Goal: Task Accomplishment & Management: Manage account settings

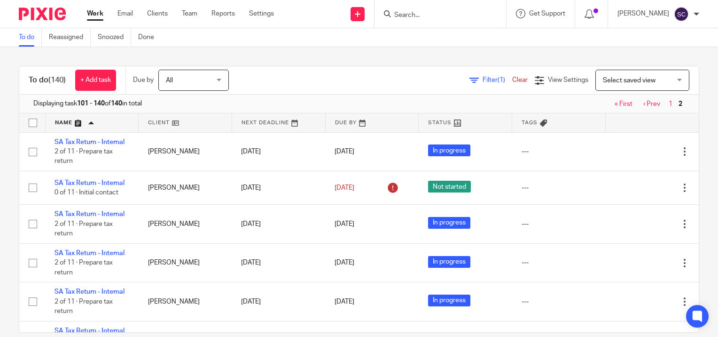
scroll to position [299, 0]
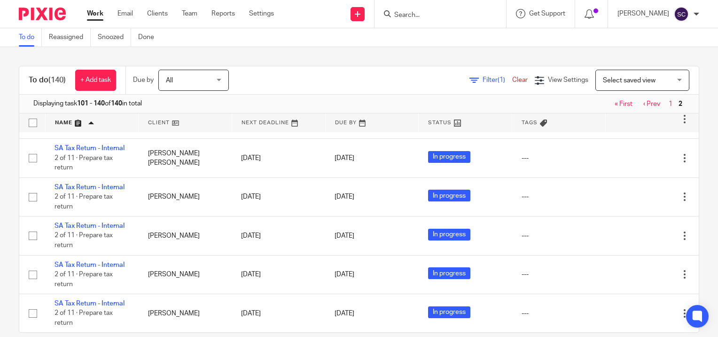
click at [464, 9] on form at bounding box center [443, 14] width 100 height 12
click at [420, 21] on div at bounding box center [441, 14] width 132 height 28
click at [431, 17] on input "Search" at bounding box center [435, 15] width 85 height 8
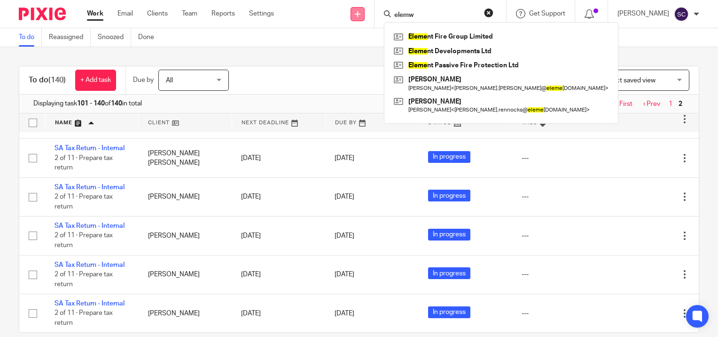
type input "elemw"
click at [361, 14] on icon at bounding box center [358, 14] width 6 height 6
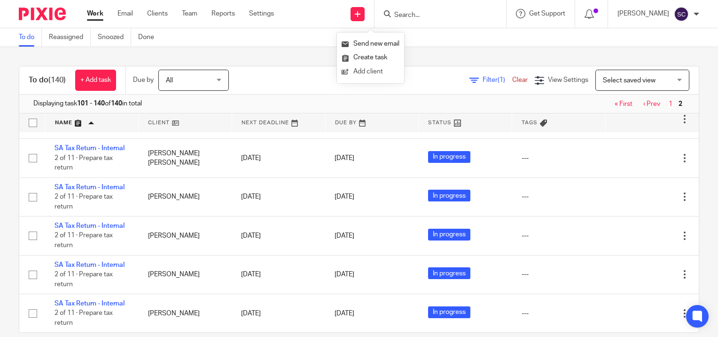
click at [374, 76] on link "Add client" at bounding box center [371, 72] width 58 height 14
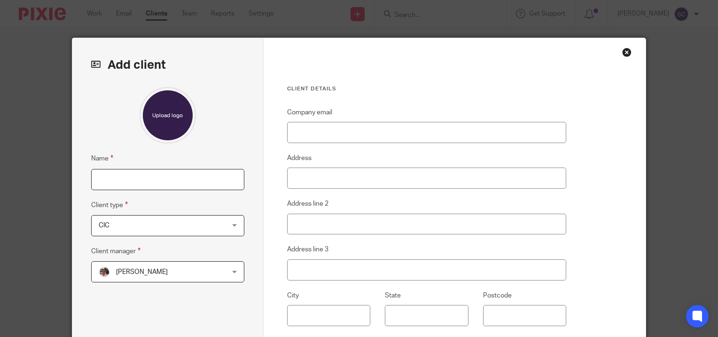
click at [188, 169] on input "Name" at bounding box center [167, 179] width 153 height 21
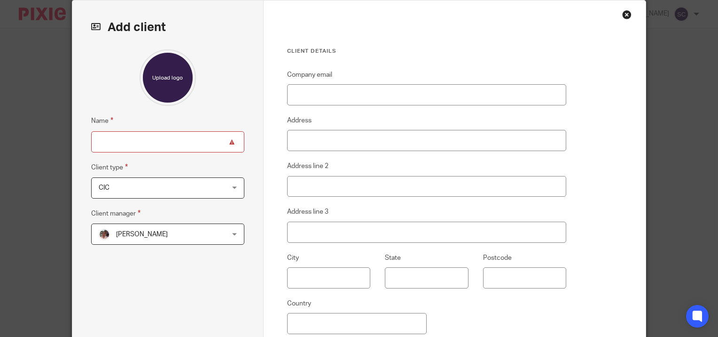
click at [204, 114] on div "Name Client type CIC CIC CIC Club Director Dormant/Non-trading Company Holding …" at bounding box center [167, 184] width 153 height 271
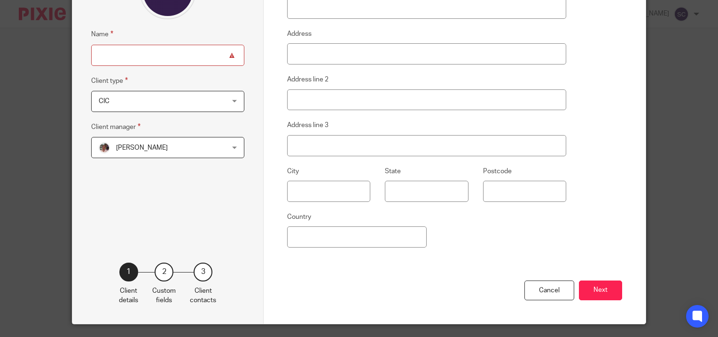
scroll to position [0, 0]
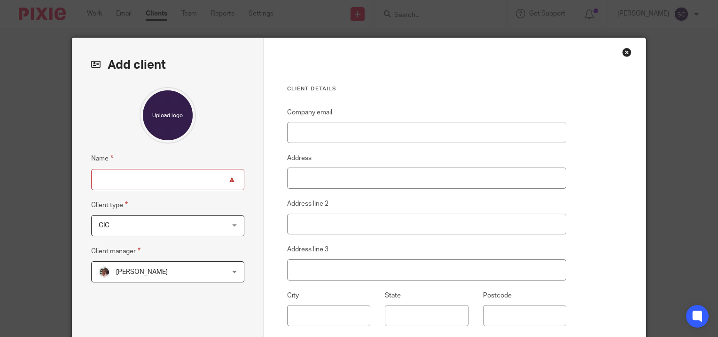
click at [625, 53] on div "Close this dialog window" at bounding box center [626, 51] width 9 height 9
click at [625, 51] on div "Close this dialog window" at bounding box center [626, 51] width 9 height 9
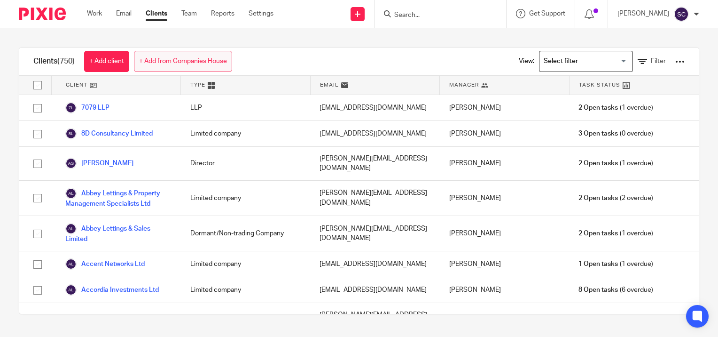
drag, startPoint x: 0, startPoint y: 0, endPoint x: 172, endPoint y: 59, distance: 181.4
click at [172, 59] on link "+ Add from Companies House" at bounding box center [183, 61] width 98 height 21
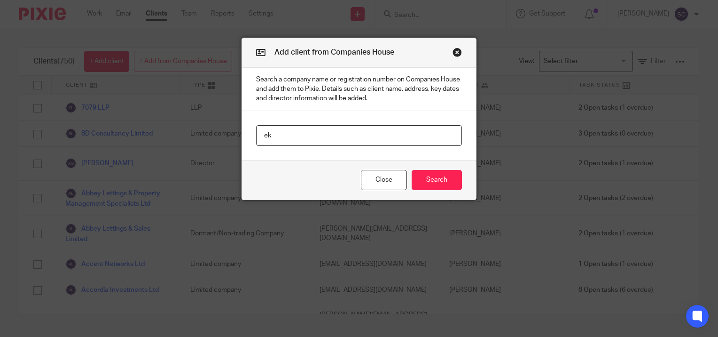
type input "e"
paste input "Element Fire & Security Limited"
type input "Element Fire & Security Limited"
click at [430, 176] on button "Search" at bounding box center [437, 180] width 50 height 20
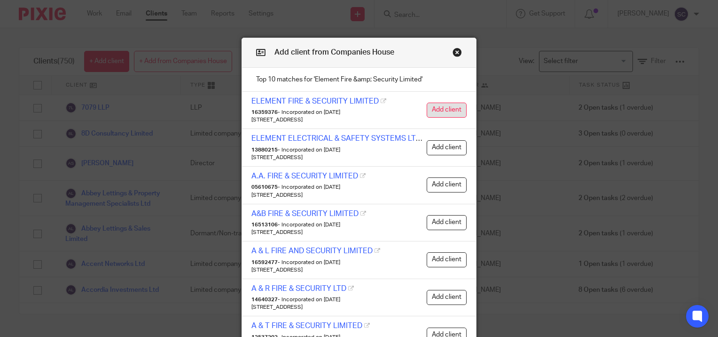
click at [449, 106] on button "Add client" at bounding box center [447, 109] width 40 height 15
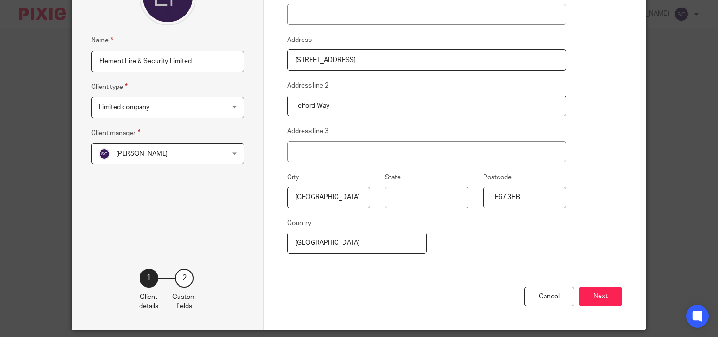
scroll to position [118, 0]
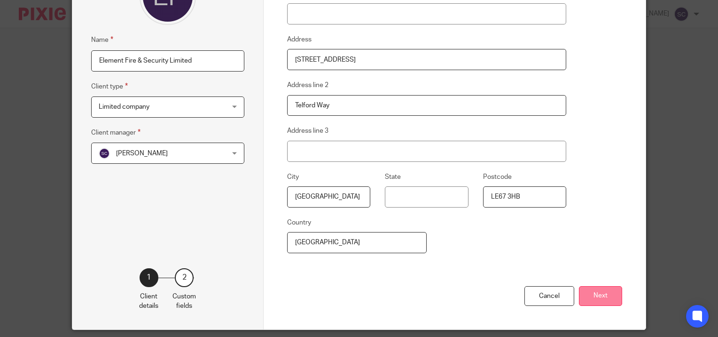
click at [598, 294] on button "Next" at bounding box center [600, 296] width 43 height 20
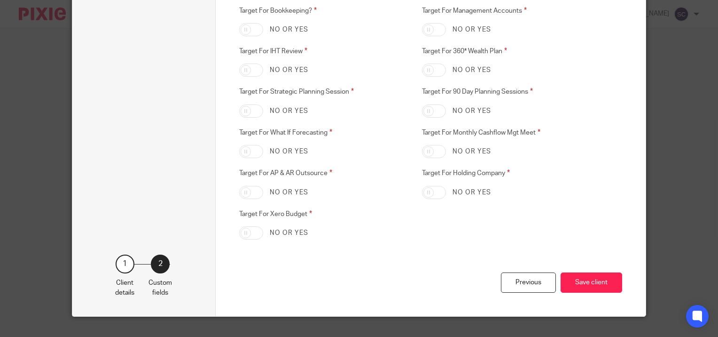
scroll to position [763, 0]
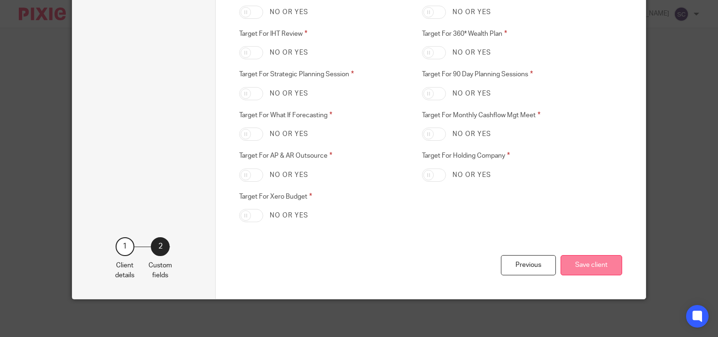
click at [572, 267] on button "Save client" at bounding box center [592, 265] width 62 height 20
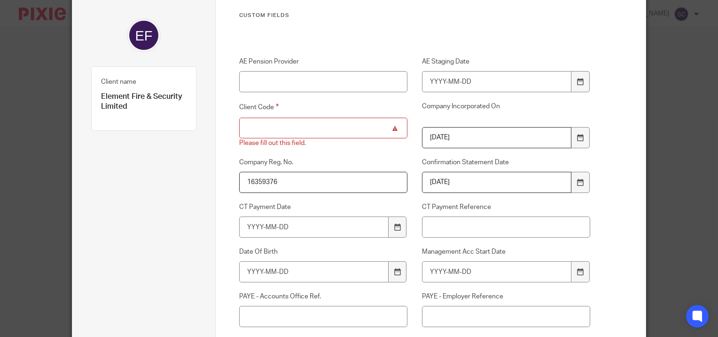
scroll to position [74, 0]
click at [360, 139] on div "Please fill out this field." at bounding box center [323, 142] width 168 height 9
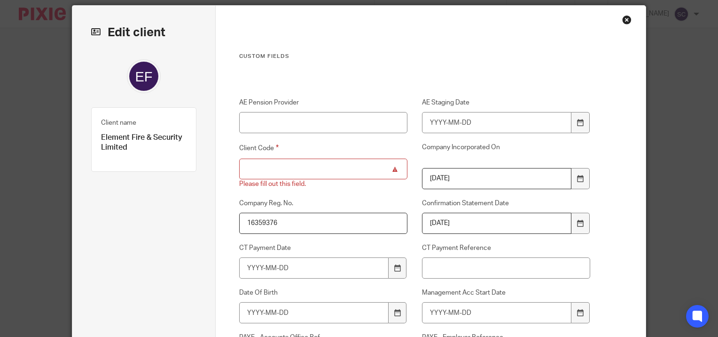
click at [622, 21] on div "Close this dialog window" at bounding box center [626, 19] width 9 height 9
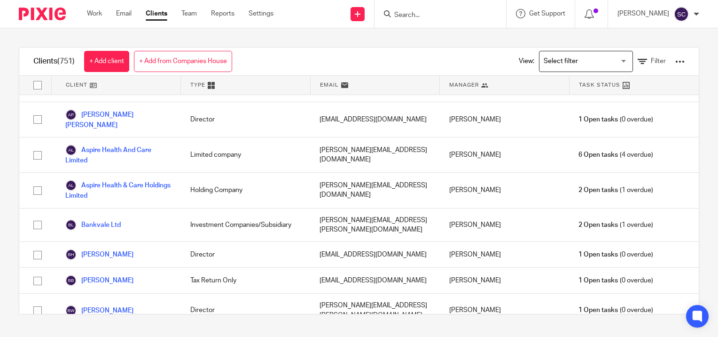
scroll to position [1745, 0]
click at [436, 18] on input "Search" at bounding box center [435, 15] width 85 height 8
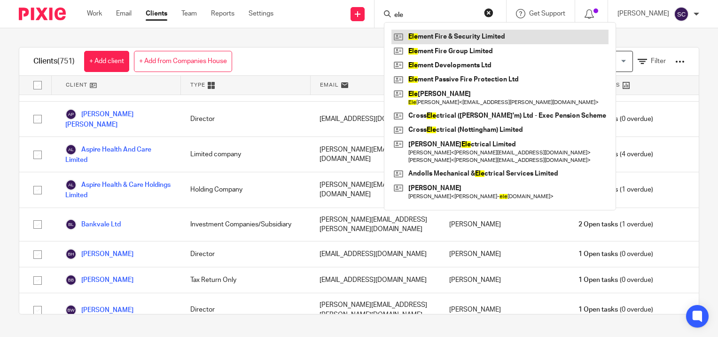
type input "ele"
click at [448, 36] on link at bounding box center [500, 37] width 217 height 14
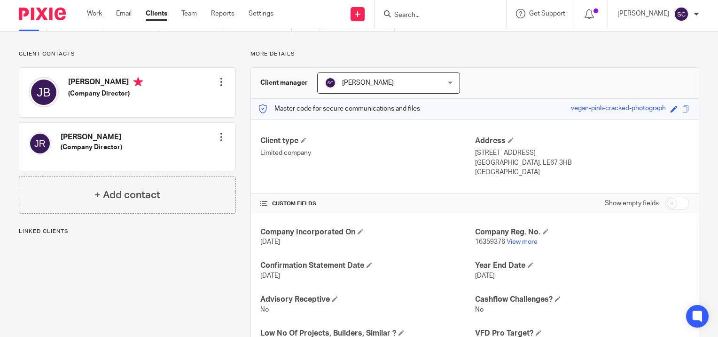
scroll to position [6, 0]
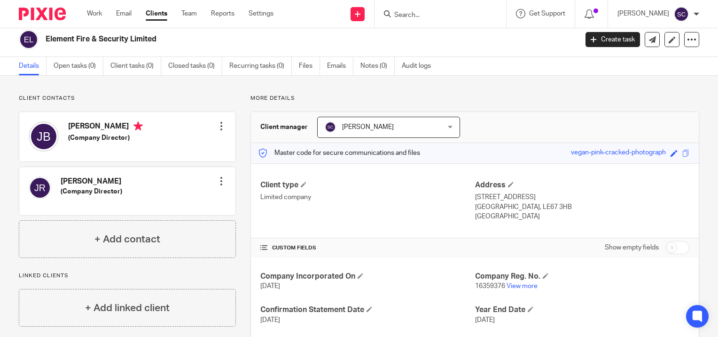
click at [163, 15] on link "Clients" at bounding box center [157, 13] width 22 height 9
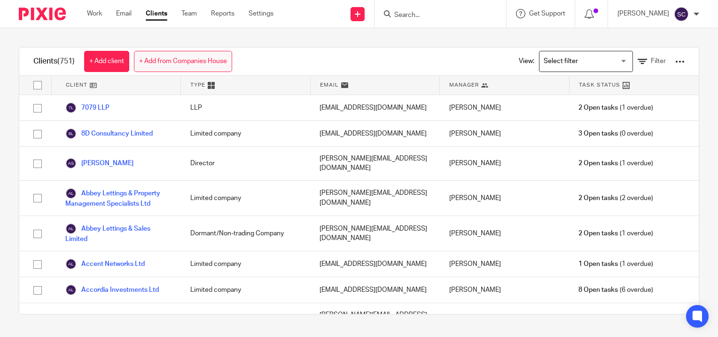
click at [141, 62] on link "+ Add from Companies House" at bounding box center [183, 61] width 98 height 21
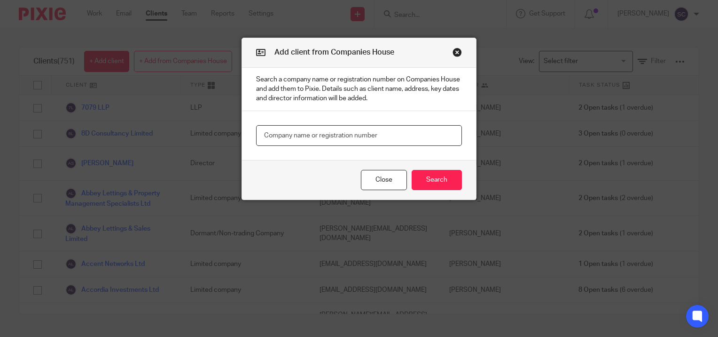
paste input "Element Interiors & Build Ltd"
type input "Element Interiors & Build Ltd"
click at [440, 186] on button "Search" at bounding box center [437, 180] width 50 height 20
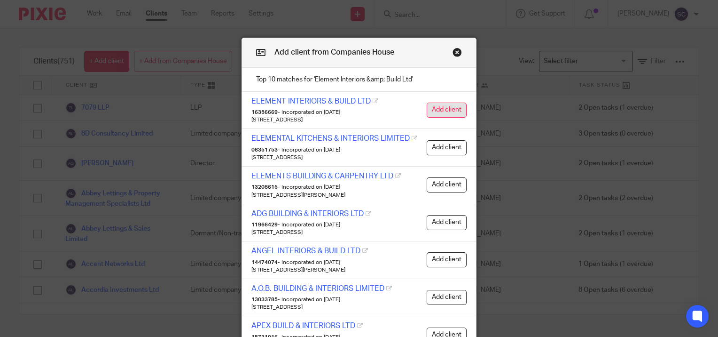
click at [438, 113] on button "Add client" at bounding box center [447, 109] width 40 height 15
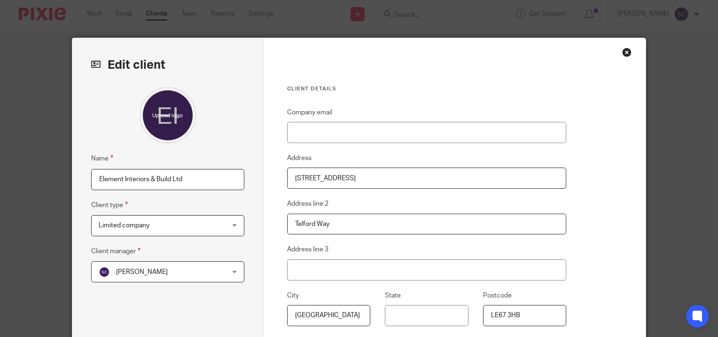
scroll to position [148, 0]
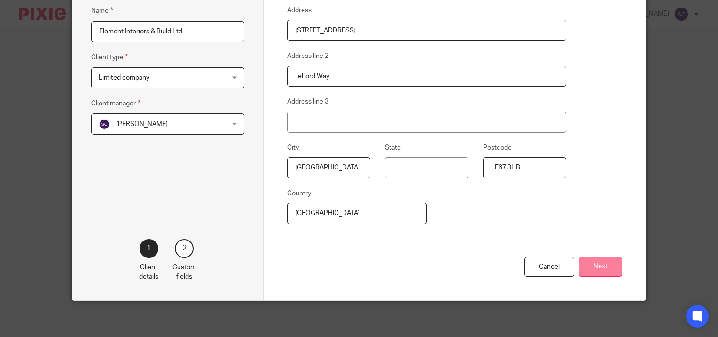
click at [605, 273] on button "Next" at bounding box center [600, 267] width 43 height 20
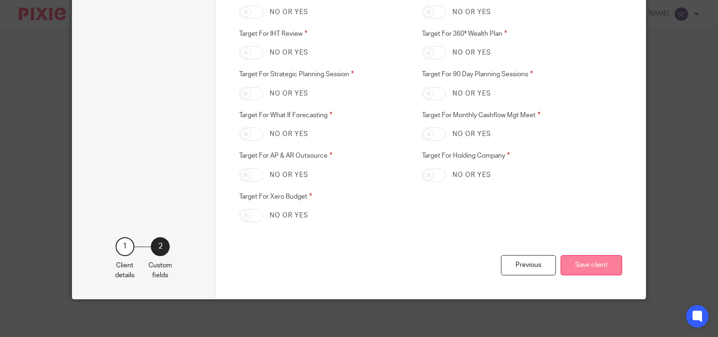
click at [606, 263] on button "Save client" at bounding box center [592, 265] width 62 height 20
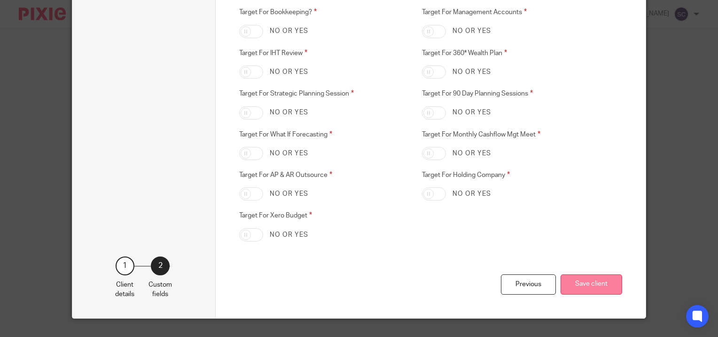
scroll to position [32, 0]
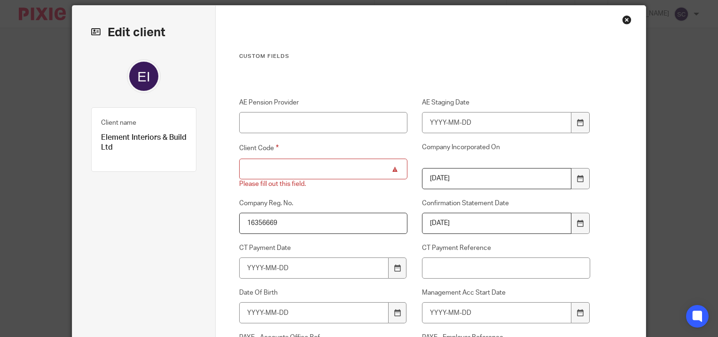
click at [625, 18] on div "Close this dialog window" at bounding box center [626, 19] width 9 height 9
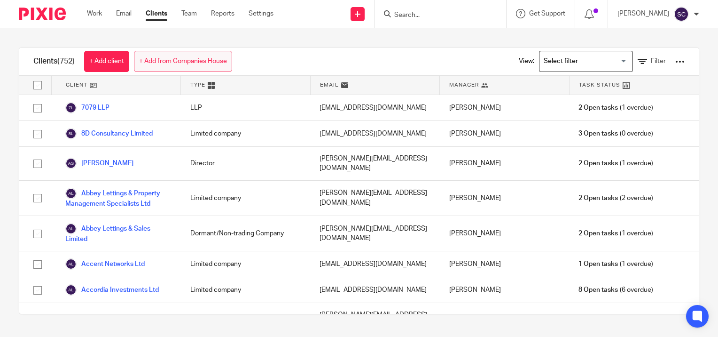
click at [189, 62] on link "+ Add from Companies House" at bounding box center [183, 61] width 98 height 21
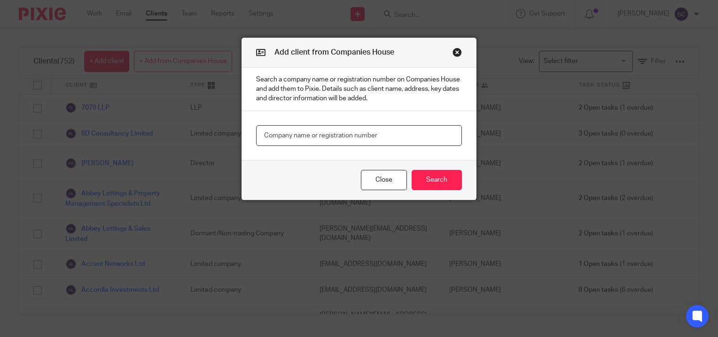
paste input "Element Fire Safety Consultancy"
type input "Element Fire Safety Consultancy"
drag, startPoint x: 423, startPoint y: 167, endPoint x: 427, endPoint y: 180, distance: 13.2
click at [427, 180] on div "Close Search" at bounding box center [359, 179] width 234 height 39
click at [427, 180] on button "Search" at bounding box center [437, 180] width 50 height 20
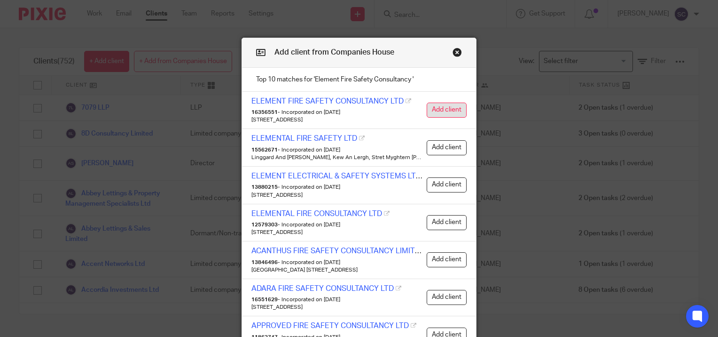
click at [432, 110] on button "Add client" at bounding box center [447, 109] width 40 height 15
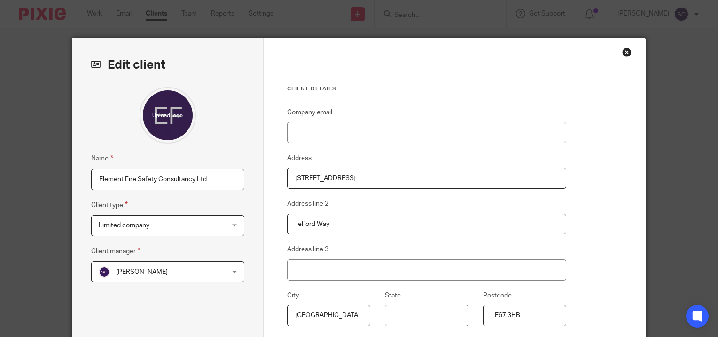
scroll to position [148, 0]
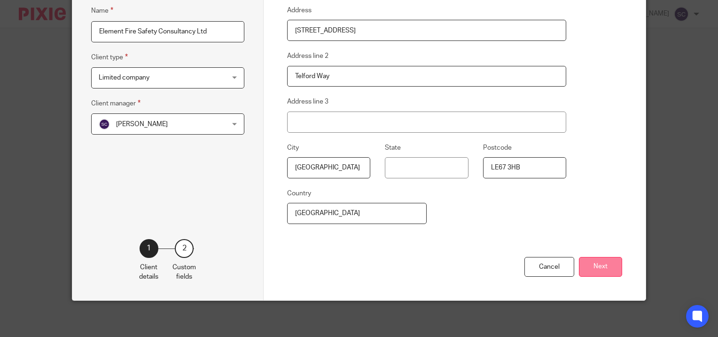
click at [602, 261] on button "Next" at bounding box center [600, 267] width 43 height 20
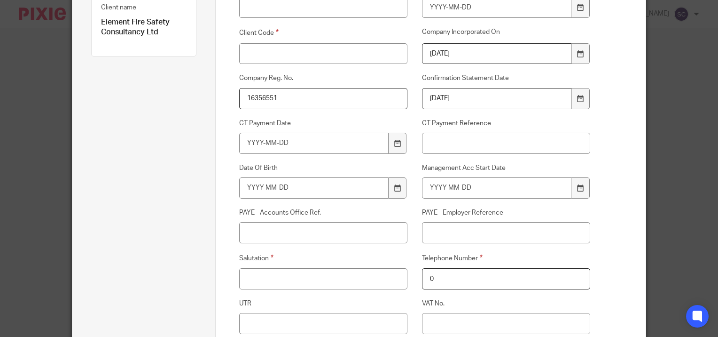
scroll to position [0, 0]
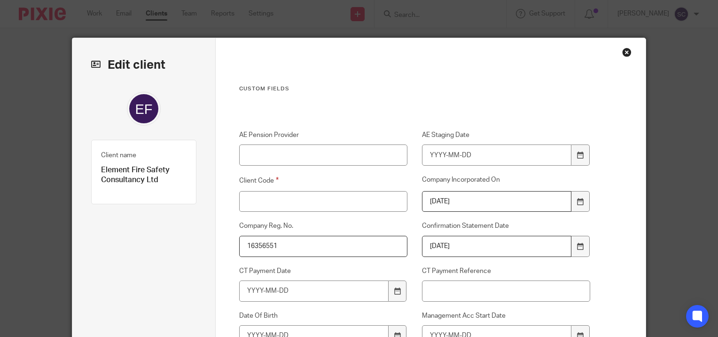
click at [622, 49] on div "Close this dialog window" at bounding box center [626, 51] width 9 height 9
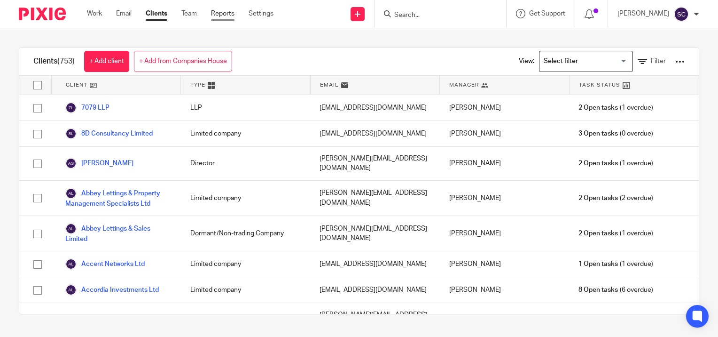
click at [219, 17] on link "Reports" at bounding box center [223, 13] width 24 height 9
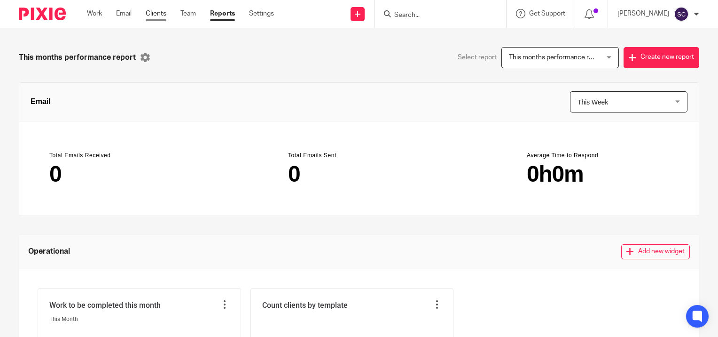
click at [165, 17] on link "Clients" at bounding box center [156, 13] width 21 height 9
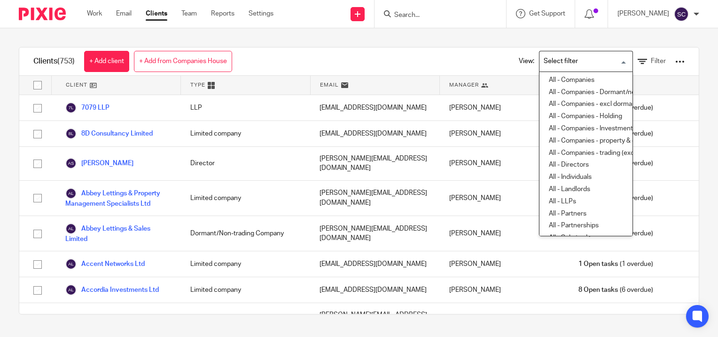
click at [556, 56] on input "Search for option" at bounding box center [584, 61] width 87 height 16
click at [599, 94] on li "All - Companies - Dormant/non trading" at bounding box center [586, 92] width 93 height 12
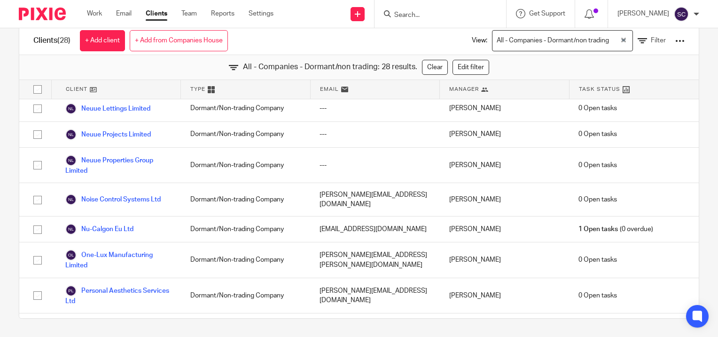
scroll to position [607, 0]
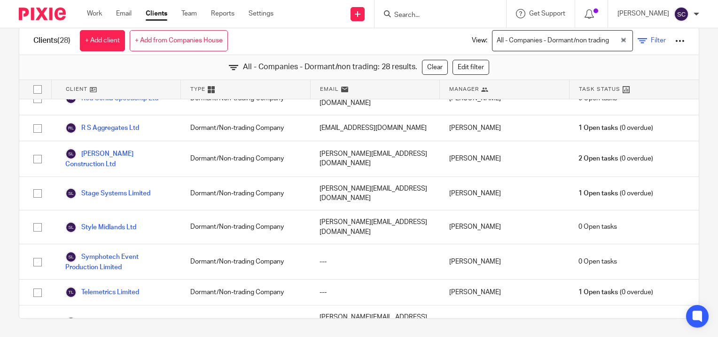
click at [646, 43] on link "Filter" at bounding box center [652, 41] width 28 height 10
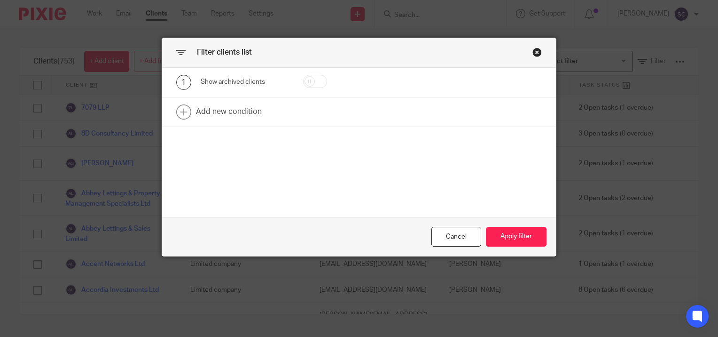
scroll to position [0, 0]
click at [534, 52] on div "Close this dialog window" at bounding box center [537, 51] width 9 height 9
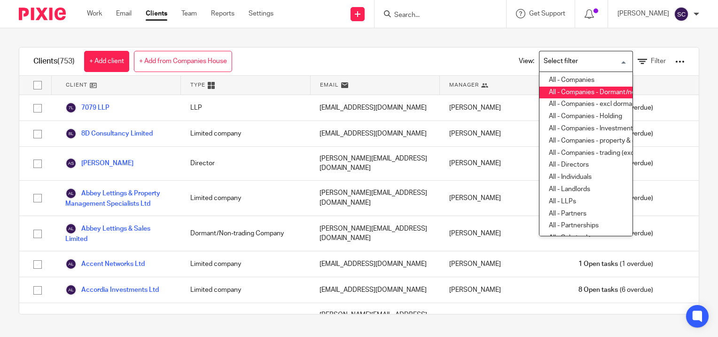
click at [562, 70] on div "Loading..." at bounding box center [586, 61] width 94 height 21
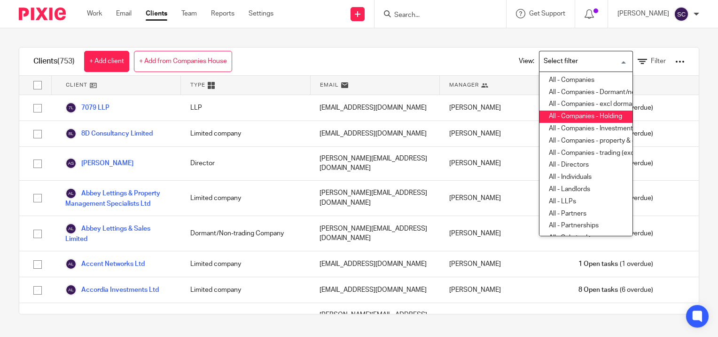
click at [599, 117] on li "All - Companies - Holding" at bounding box center [586, 116] width 93 height 12
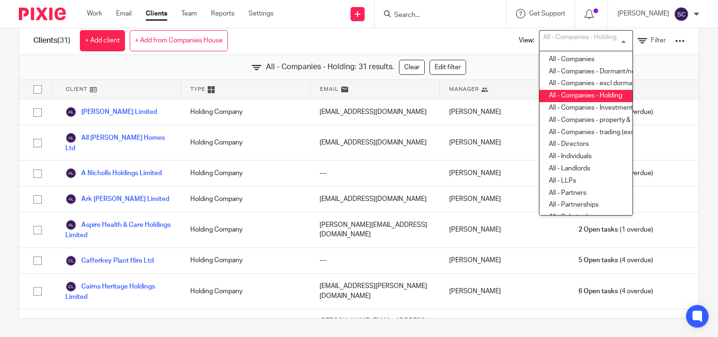
click at [550, 41] on div "All - Companies - Holding" at bounding box center [584, 40] width 89 height 18
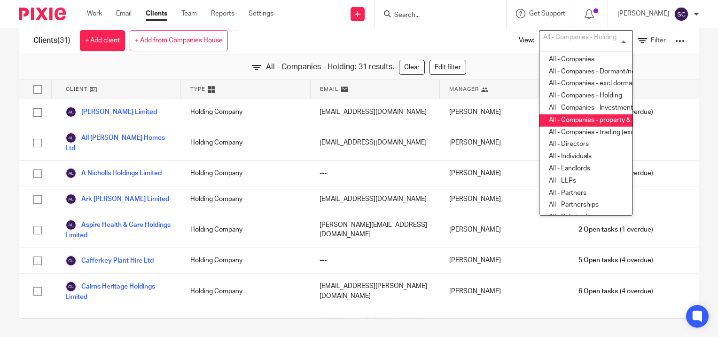
click at [583, 121] on li "All - Companies - property & consultancies" at bounding box center [586, 120] width 93 height 12
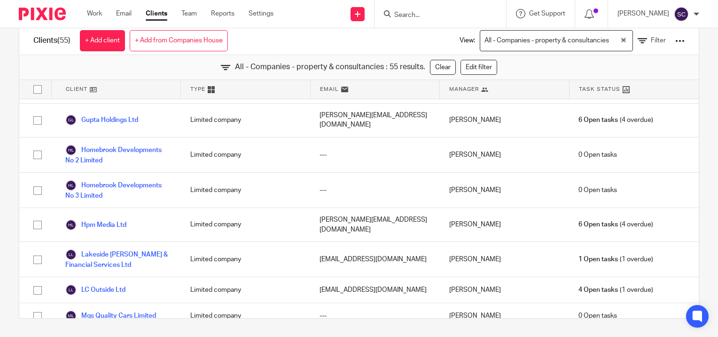
scroll to position [983, 0]
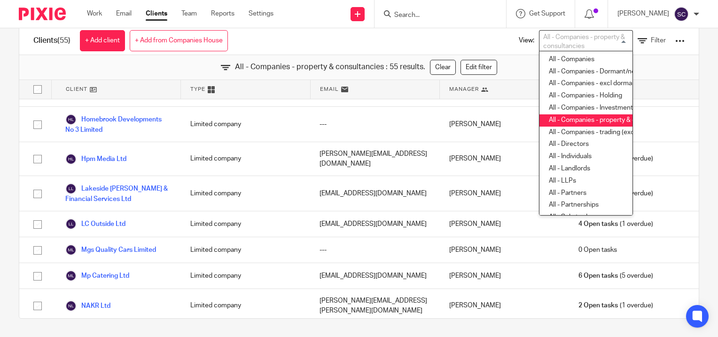
click at [560, 33] on div "All - Companies - property & consultancies" at bounding box center [584, 40] width 89 height 18
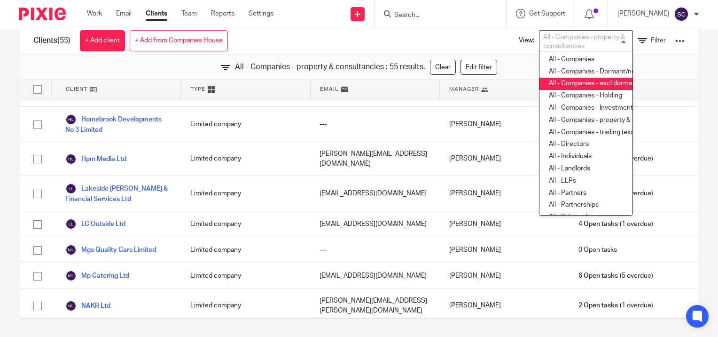
click at [570, 84] on li "All - Companies - excl dormant, invest, holding" at bounding box center [586, 84] width 93 height 12
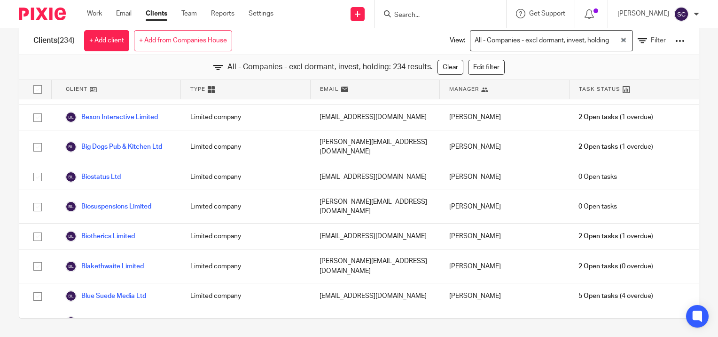
scroll to position [4064, 0]
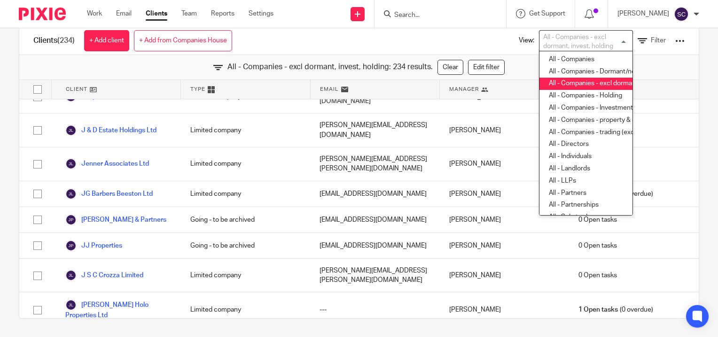
click at [564, 43] on div "All - Companies - excl dormant, invest, holding" at bounding box center [584, 40] width 89 height 18
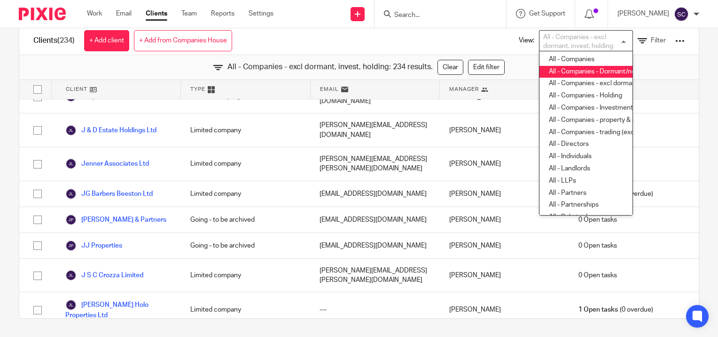
click at [551, 70] on li "All - Companies - Dormant/non trading" at bounding box center [586, 72] width 93 height 12
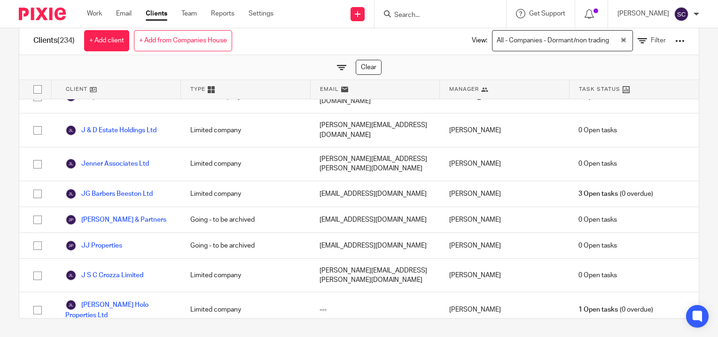
scroll to position [607, 0]
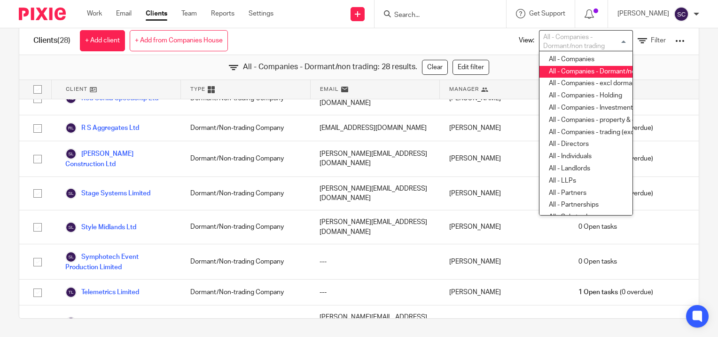
click at [571, 38] on div "All - Companies - Dormant/non trading" at bounding box center [584, 40] width 89 height 18
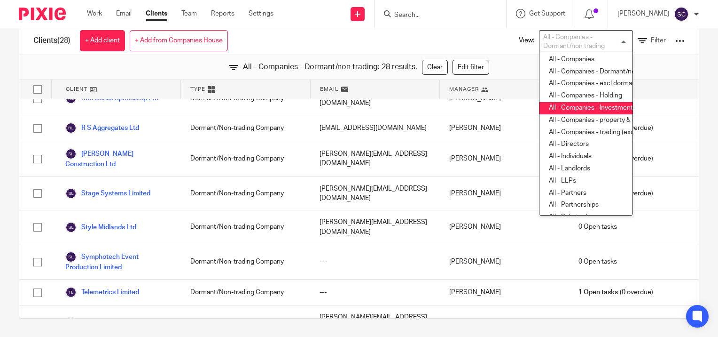
click at [566, 104] on li "All - Companies - Investment" at bounding box center [586, 108] width 93 height 12
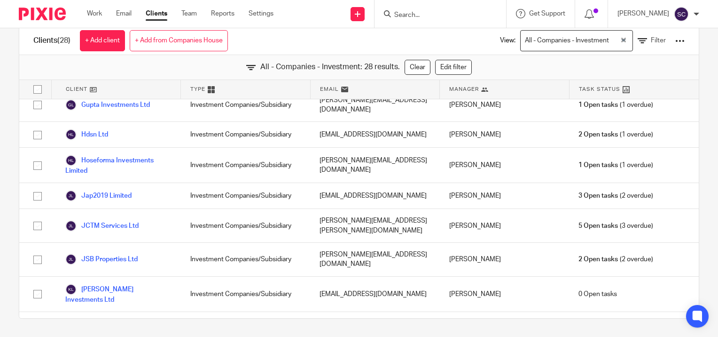
scroll to position [340, 0]
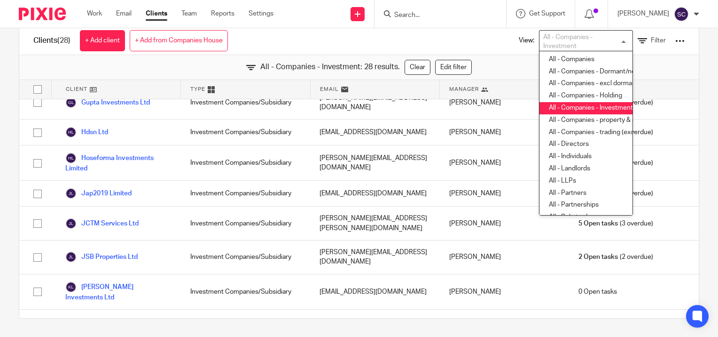
click at [575, 41] on div "All - Companies - Investment" at bounding box center [584, 40] width 89 height 18
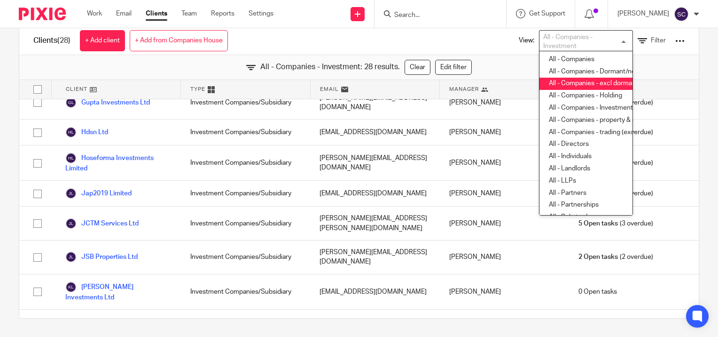
click at [570, 84] on li "All - Companies - excl dormant, invest, holding" at bounding box center [586, 84] width 93 height 12
click at [579, 34] on div "All - Companies - excl dormant, invest, holding" at bounding box center [584, 40] width 89 height 18
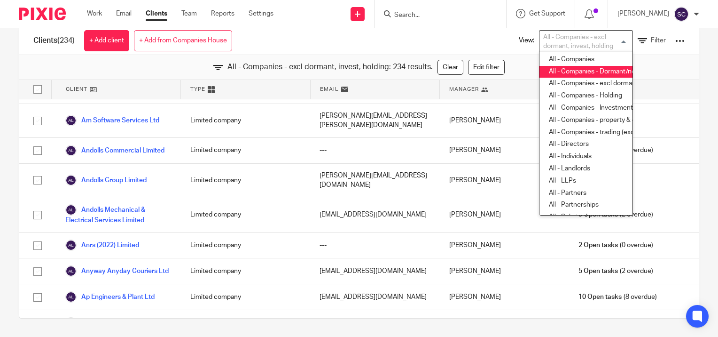
click at [568, 75] on li "All - Companies - Dormant/non trading" at bounding box center [586, 72] width 93 height 12
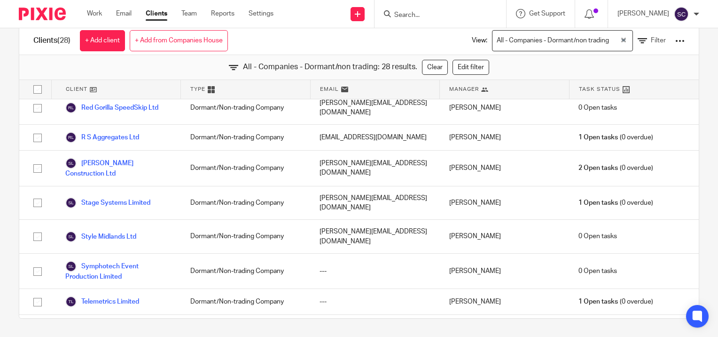
scroll to position [607, 0]
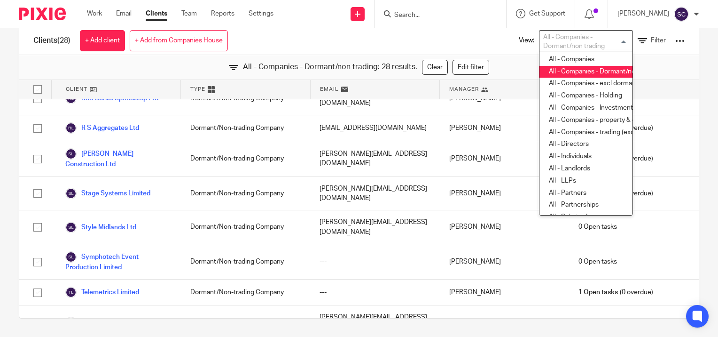
click at [560, 34] on div "All - Companies - Dormant/non trading" at bounding box center [584, 40] width 89 height 18
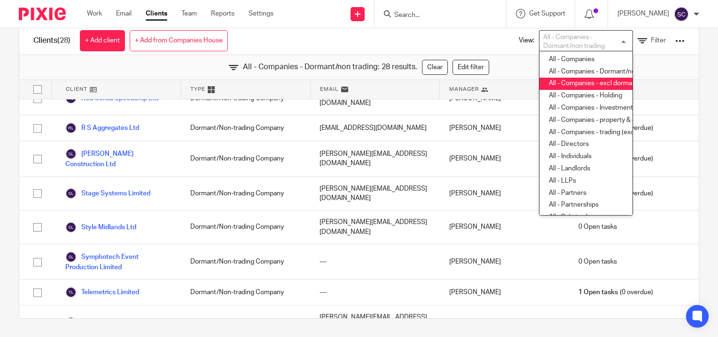
click at [574, 87] on li "All - Companies - excl dormant, invest, holding" at bounding box center [586, 84] width 93 height 12
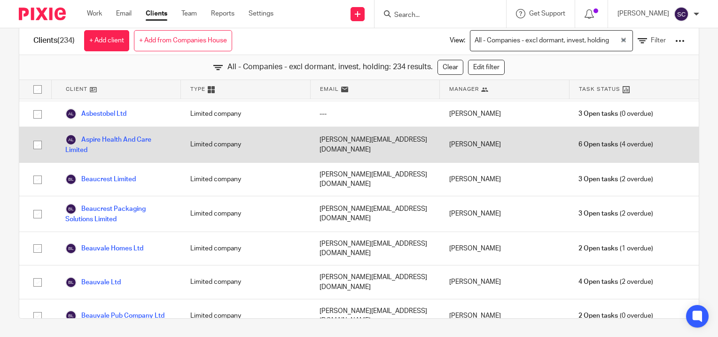
scroll to position [645, 0]
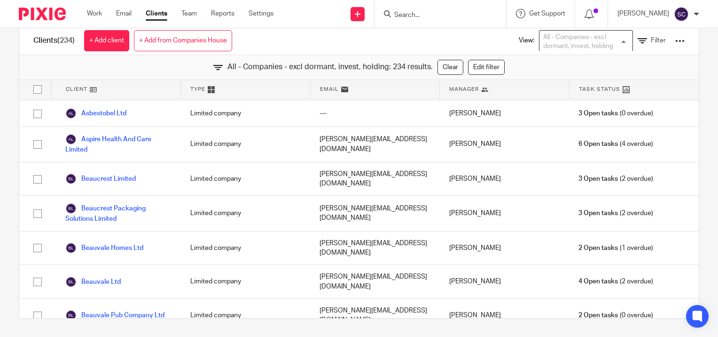
click at [556, 40] on div "All - Companies - excl dormant, invest, holding" at bounding box center [584, 40] width 89 height 18
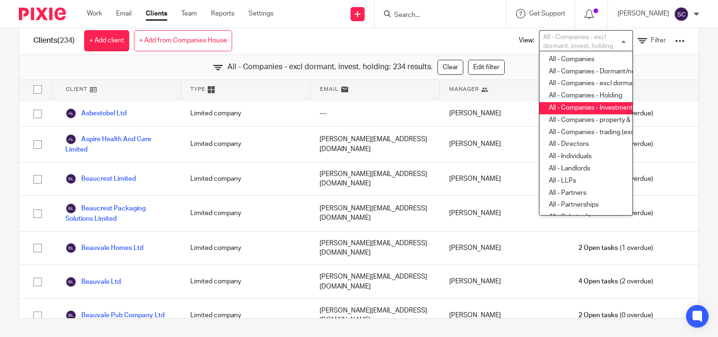
click at [553, 107] on li "All - Companies - Investment" at bounding box center [586, 108] width 93 height 12
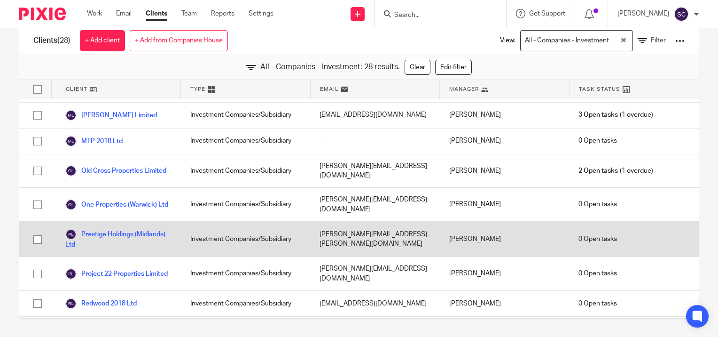
scroll to position [586, 0]
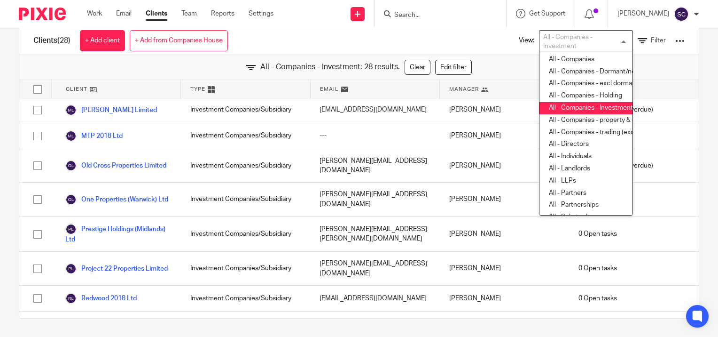
click at [551, 32] on div "All - Companies - Investment" at bounding box center [584, 40] width 89 height 18
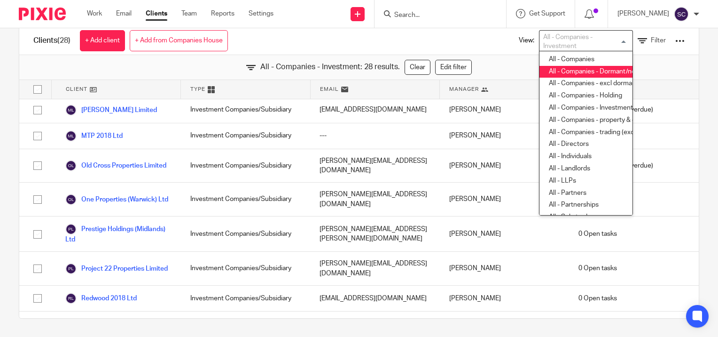
click at [576, 74] on li "All - Companies - Dormant/non trading" at bounding box center [586, 72] width 93 height 12
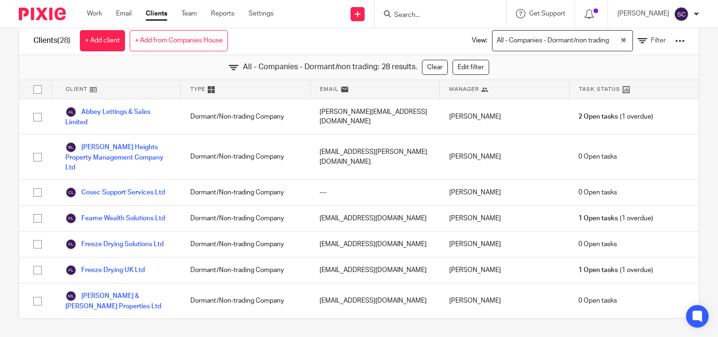
scroll to position [0, 0]
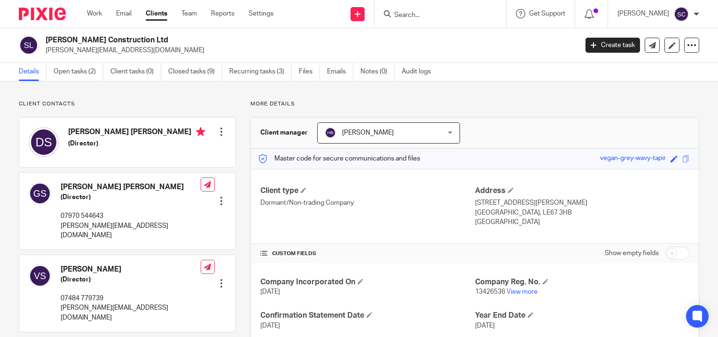
click at [357, 131] on span "[PERSON_NAME]" at bounding box center [368, 132] width 52 height 7
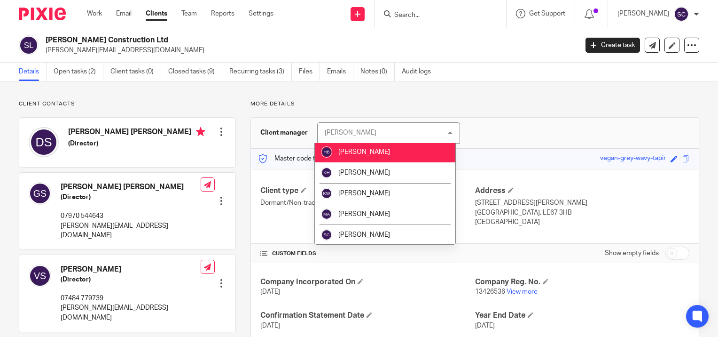
scroll to position [130, 0]
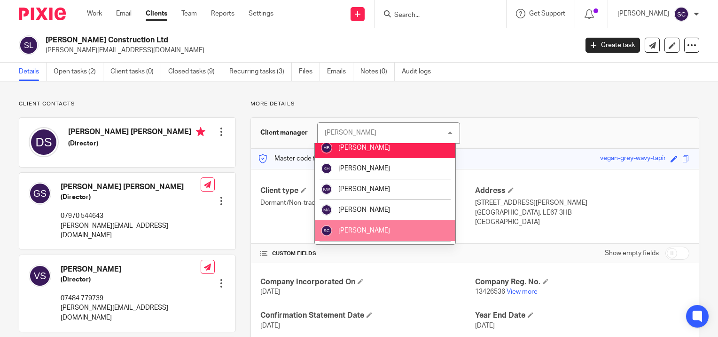
click at [363, 229] on span "[PERSON_NAME]" at bounding box center [364, 230] width 52 height 7
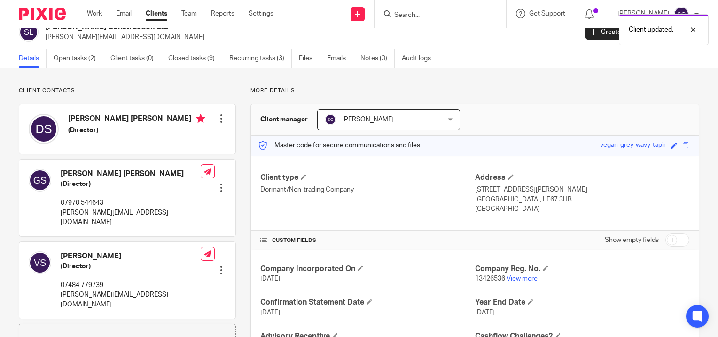
scroll to position [2, 0]
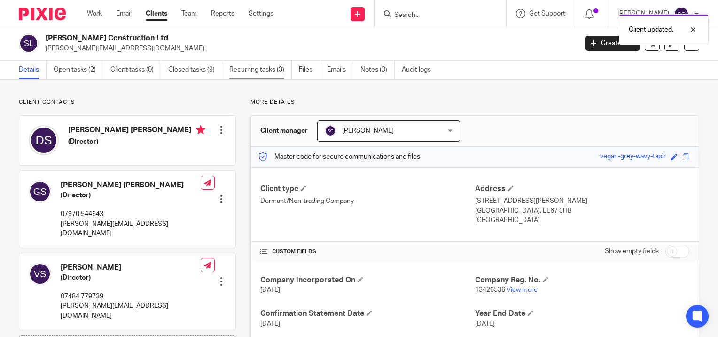
click at [258, 67] on link "Recurring tasks (3)" at bounding box center [260, 70] width 63 height 18
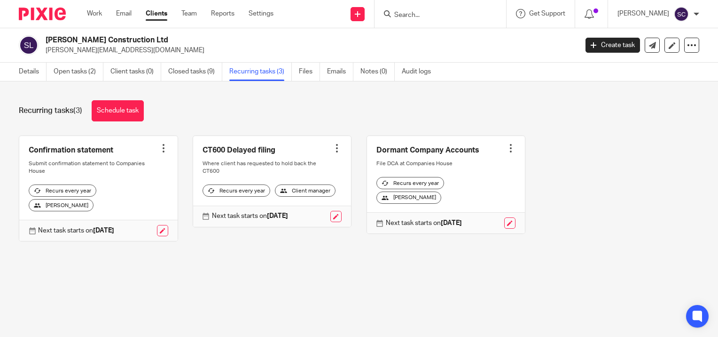
click at [499, 142] on link at bounding box center [446, 185] width 158 height 98
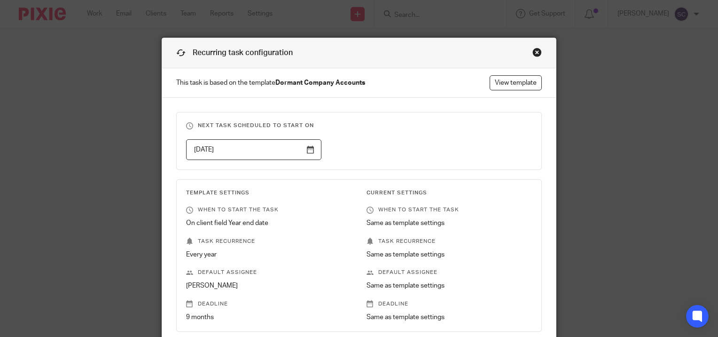
scroll to position [127, 0]
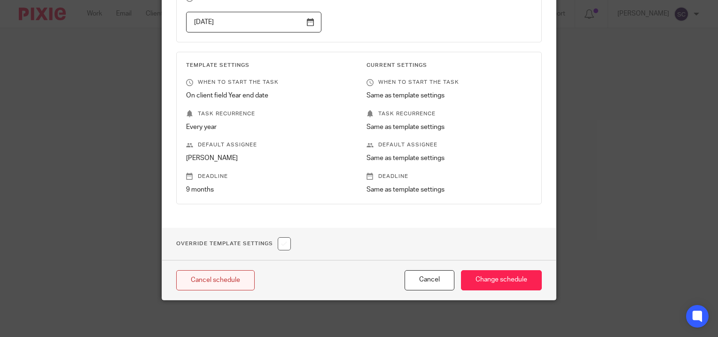
click at [227, 277] on link "Cancel schedule" at bounding box center [215, 280] width 79 height 20
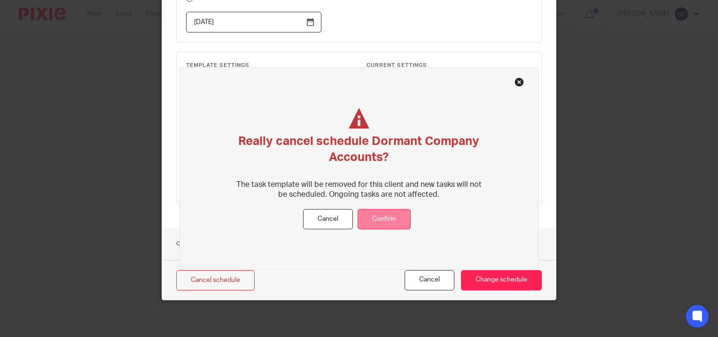
click at [383, 210] on button "Confirm" at bounding box center [384, 219] width 53 height 20
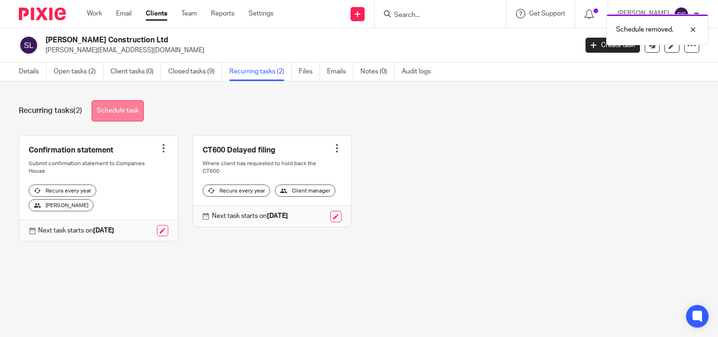
click at [114, 118] on link "Schedule task" at bounding box center [118, 110] width 52 height 21
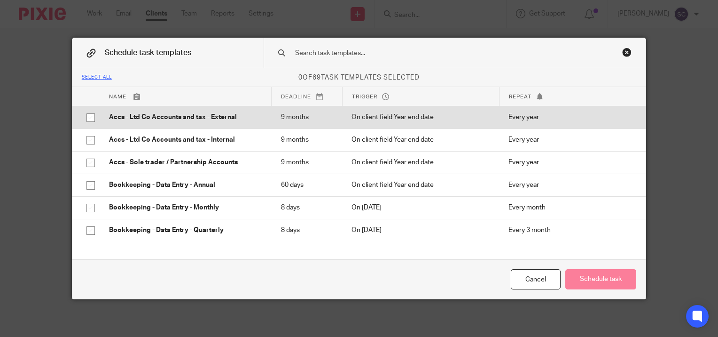
click at [220, 119] on p "Accs - Ltd Co Accounts and tax - External" at bounding box center [185, 116] width 153 height 9
checkbox input "true"
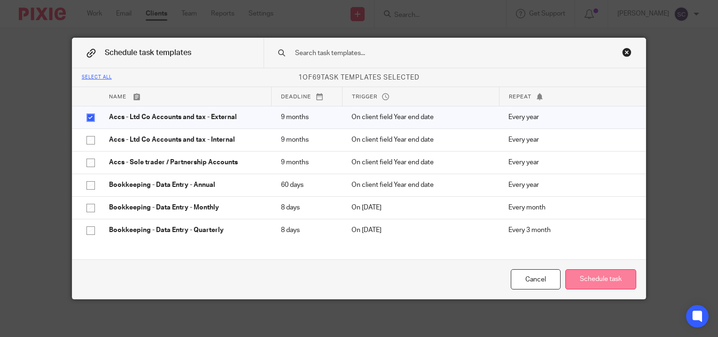
click at [604, 284] on button "Schedule task" at bounding box center [601, 279] width 71 height 20
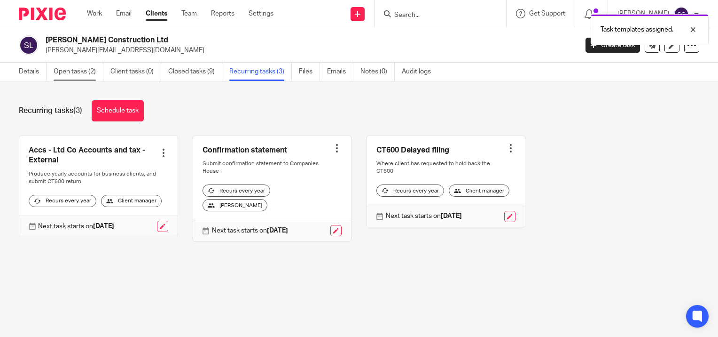
click at [66, 65] on link "Open tasks (2)" at bounding box center [79, 72] width 50 height 18
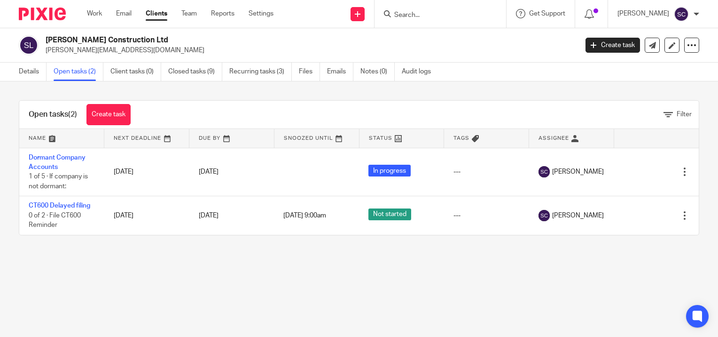
click at [36, 70] on link "Details" at bounding box center [33, 72] width 28 height 18
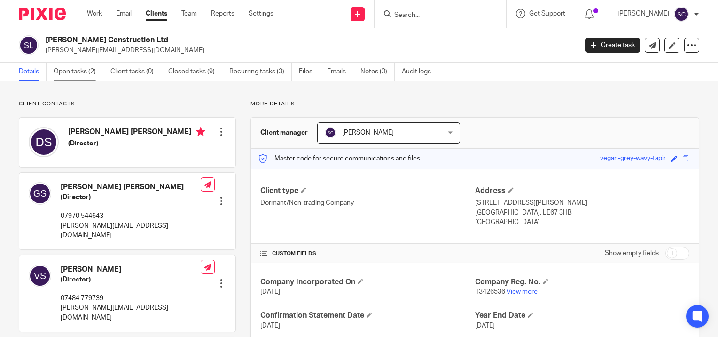
click at [82, 70] on link "Open tasks (2)" at bounding box center [79, 72] width 50 height 18
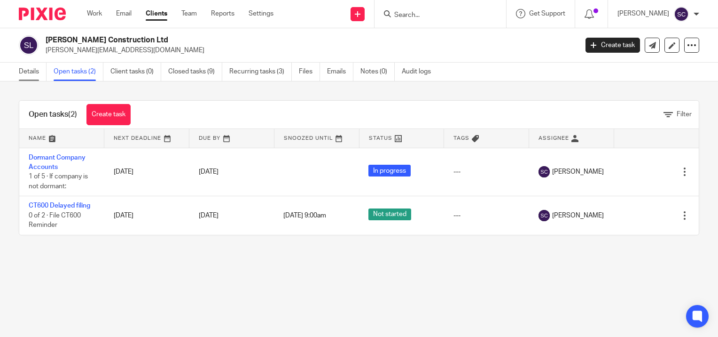
click at [39, 70] on link "Details" at bounding box center [33, 72] width 28 height 18
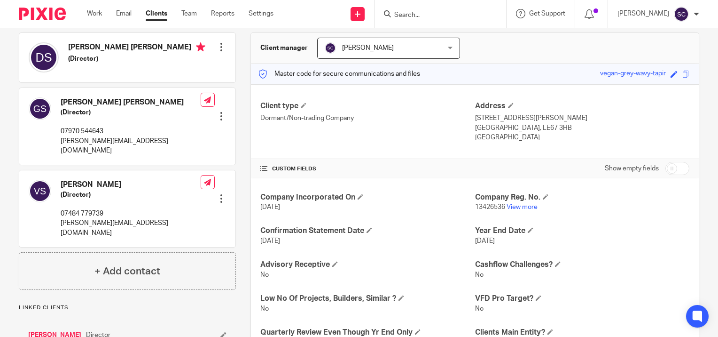
scroll to position [78, 0]
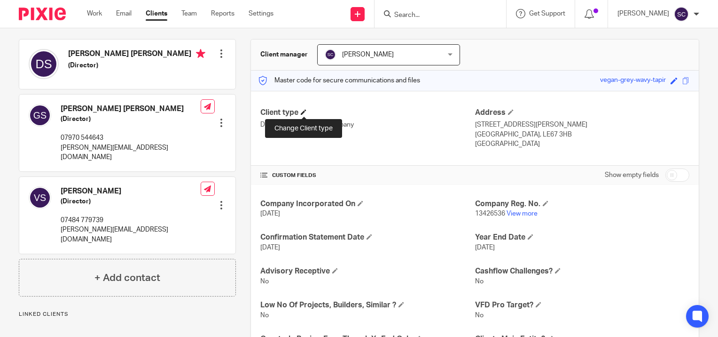
click at [304, 110] on span at bounding box center [304, 112] width 6 height 6
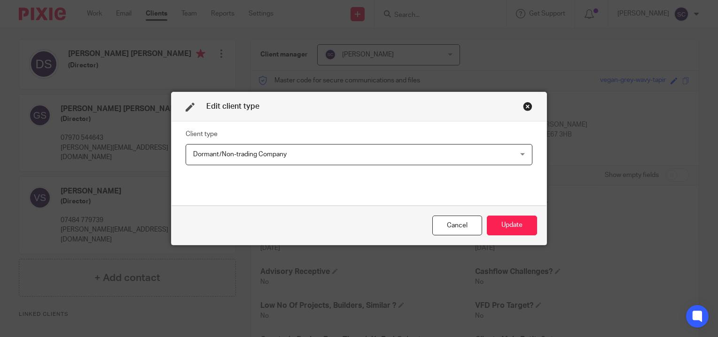
click at [329, 167] on div "Client type Dormant/Non-trading Company Dormant/Non-trading Company CIC Club Di…" at bounding box center [359, 162] width 347 height 69
click at [350, 153] on span "Dormant/Non-trading Company" at bounding box center [328, 154] width 271 height 20
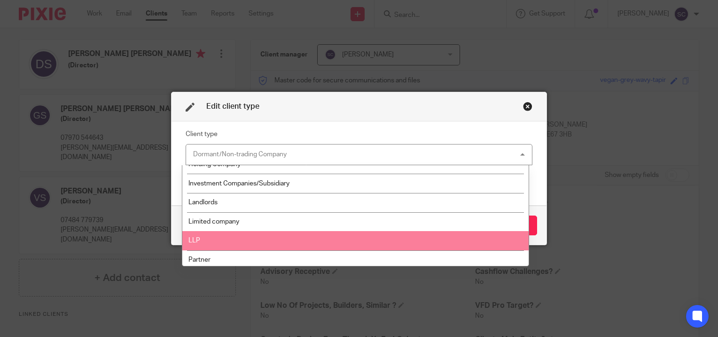
scroll to position [86, 0]
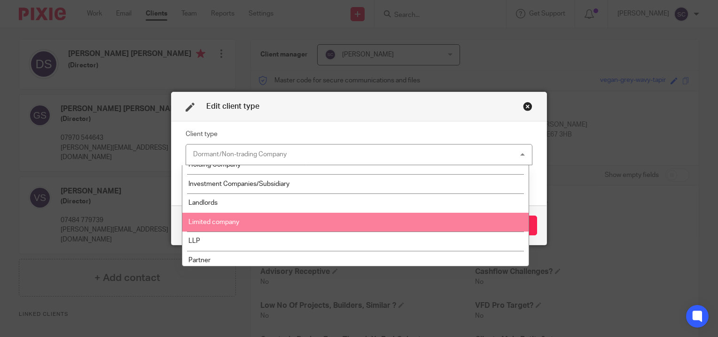
click at [289, 213] on li "Limited company" at bounding box center [355, 221] width 346 height 19
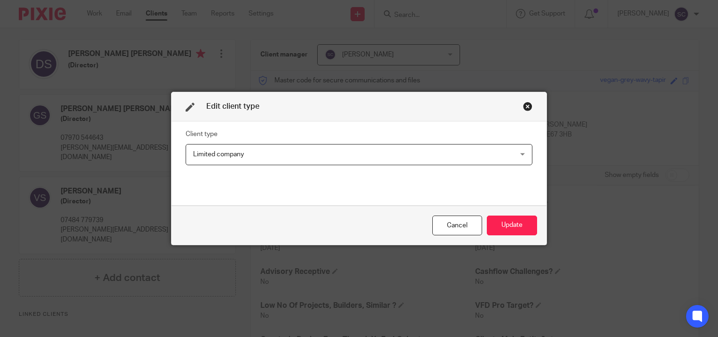
click at [408, 148] on span "Limited company" at bounding box center [328, 154] width 271 height 20
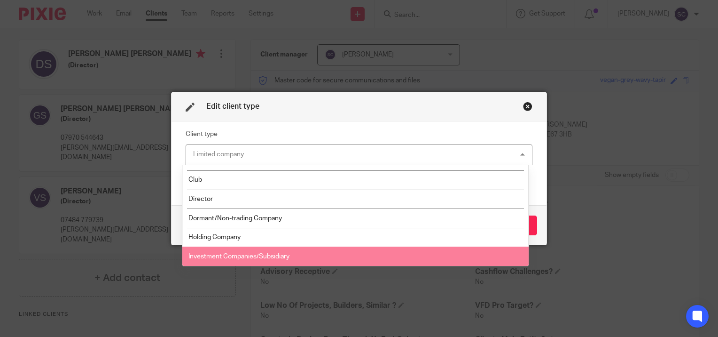
scroll to position [12, 0]
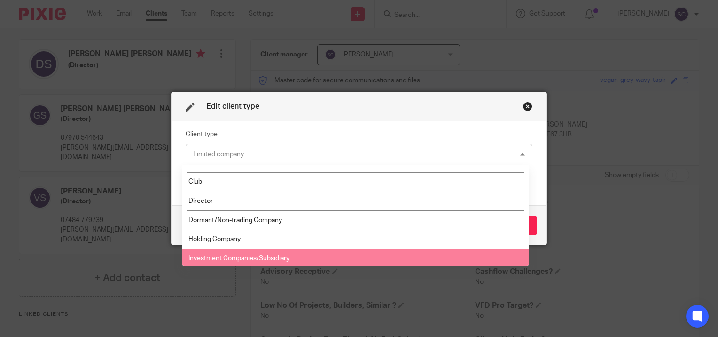
click at [303, 251] on li "Investment Companies/Subsidiary" at bounding box center [355, 257] width 346 height 19
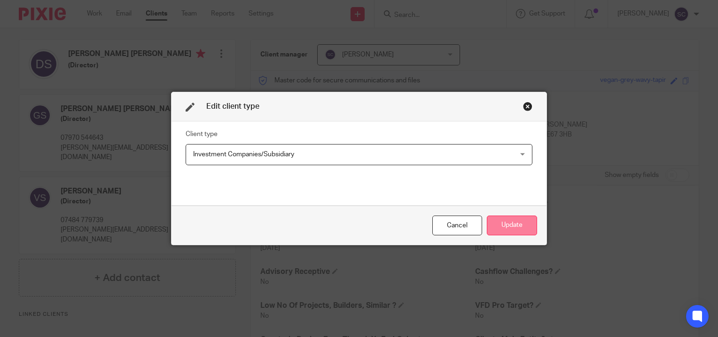
click at [514, 221] on button "Update" at bounding box center [512, 225] width 50 height 20
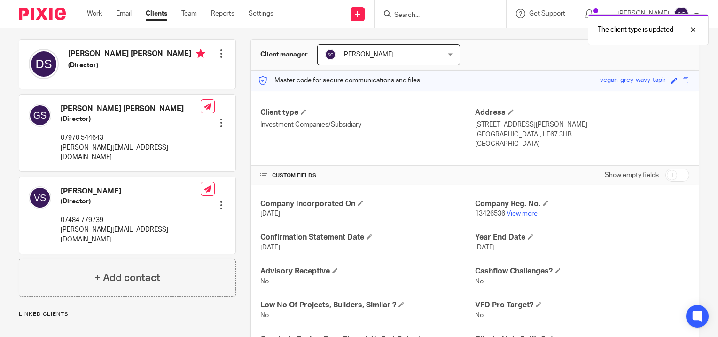
scroll to position [0, 0]
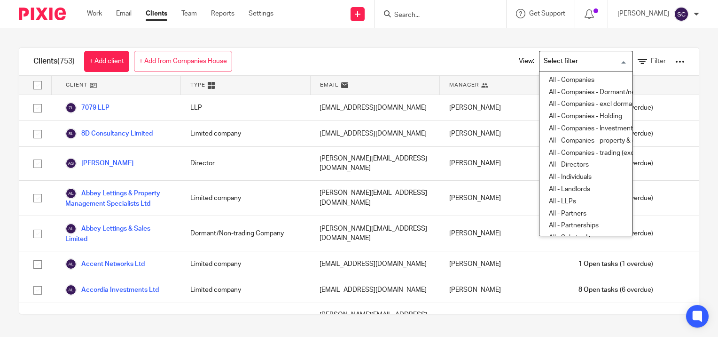
click at [547, 58] on input "Search for option" at bounding box center [584, 61] width 87 height 16
click at [577, 91] on li "All - Companies - Dormant/non trading" at bounding box center [586, 92] width 93 height 12
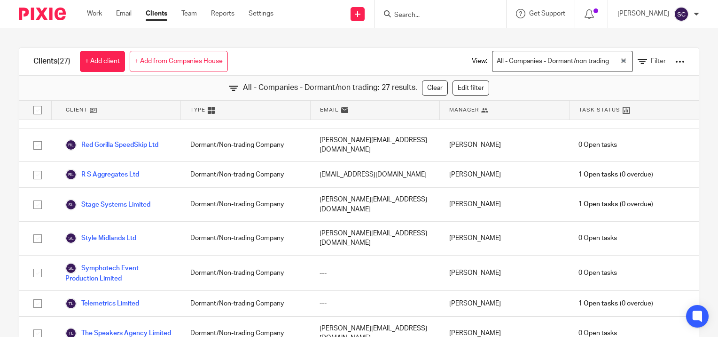
scroll to position [21, 0]
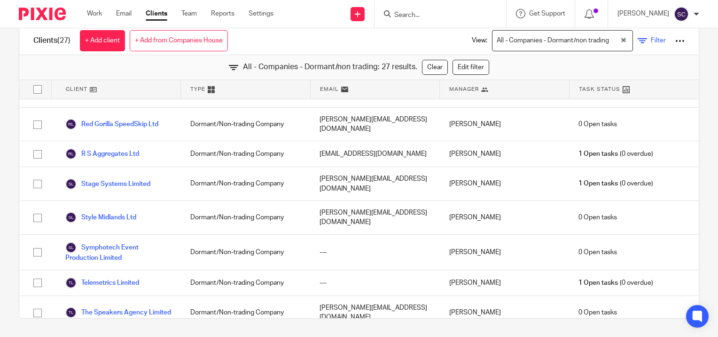
click at [638, 37] on icon at bounding box center [642, 40] width 9 height 9
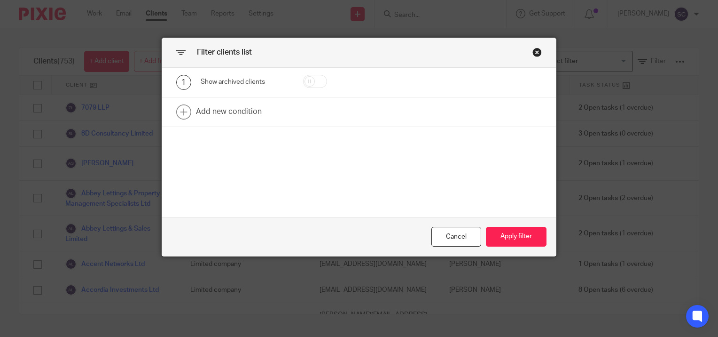
scroll to position [0, 0]
click at [535, 54] on div "Close this dialog window" at bounding box center [537, 51] width 9 height 9
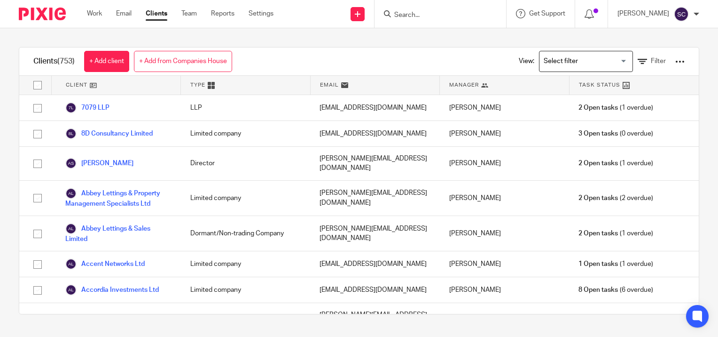
click at [676, 64] on div at bounding box center [680, 61] width 9 height 9
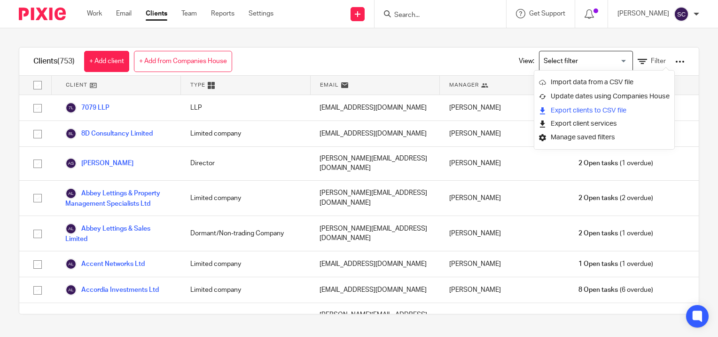
click at [619, 107] on link "Export clients to CSV file" at bounding box center [604, 110] width 131 height 14
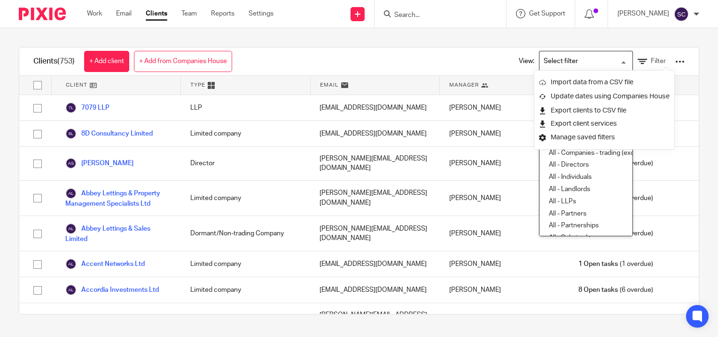
click at [570, 57] on input "Search for option" at bounding box center [584, 61] width 87 height 16
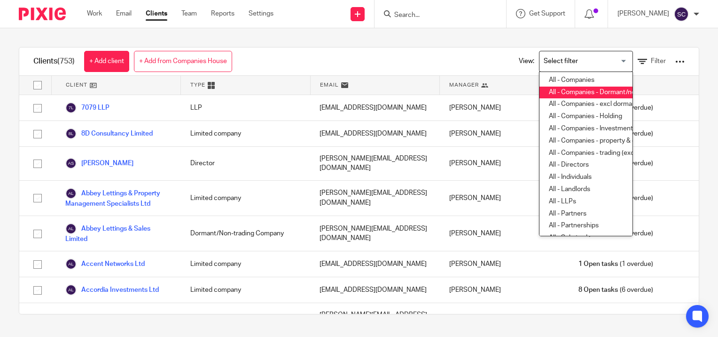
click at [377, 42] on div "Clients (753) + Add client + Add from Companies House View: Loading... All - Co…" at bounding box center [359, 180] width 718 height 305
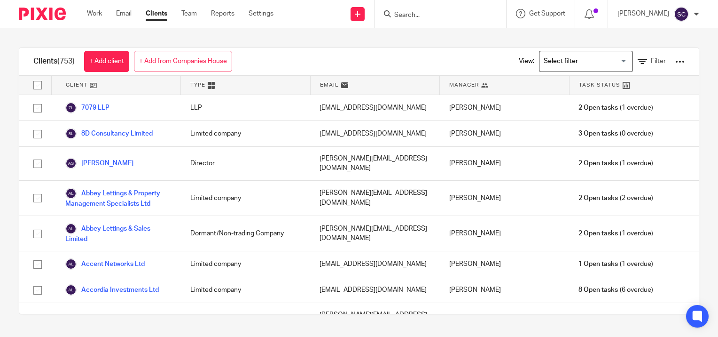
click at [546, 60] on input "Search for option" at bounding box center [584, 61] width 87 height 16
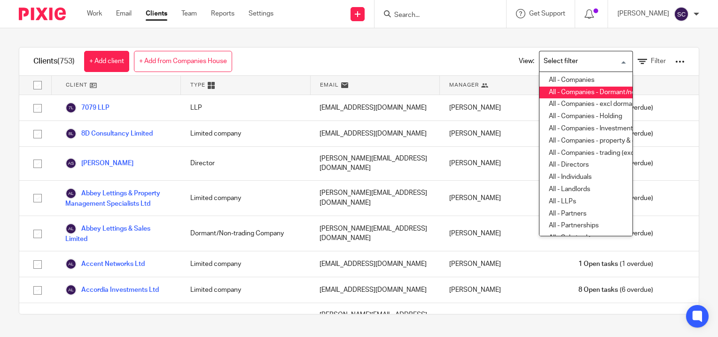
click at [580, 94] on li "All - Companies - Dormant/non trading" at bounding box center [586, 92] width 93 height 12
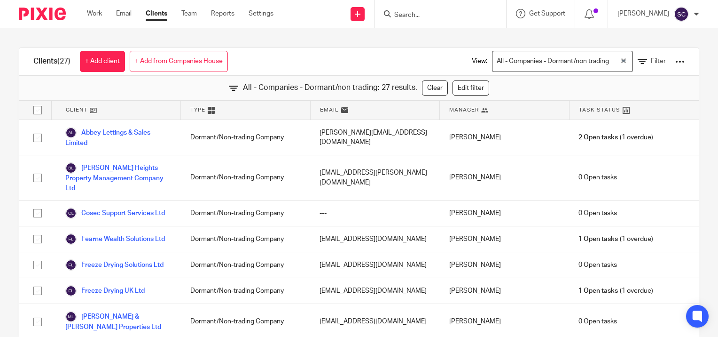
click at [676, 64] on div at bounding box center [680, 61] width 9 height 9
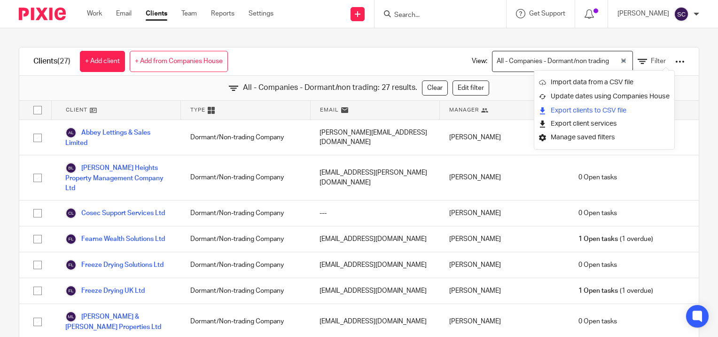
click at [605, 110] on link "Export clients to CSV file" at bounding box center [604, 110] width 131 height 14
